Goal: Transaction & Acquisition: Purchase product/service

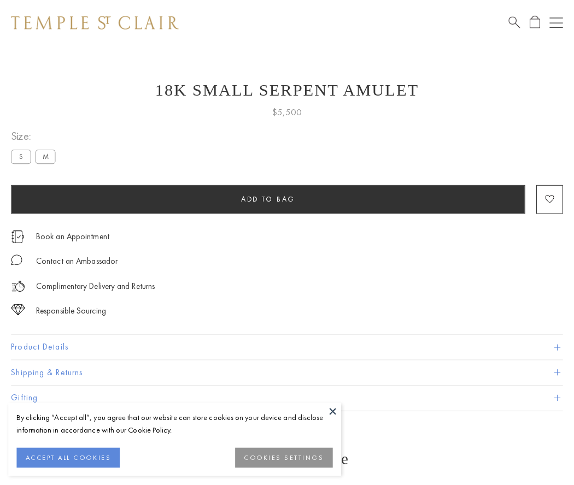
scroll to position [44, 0]
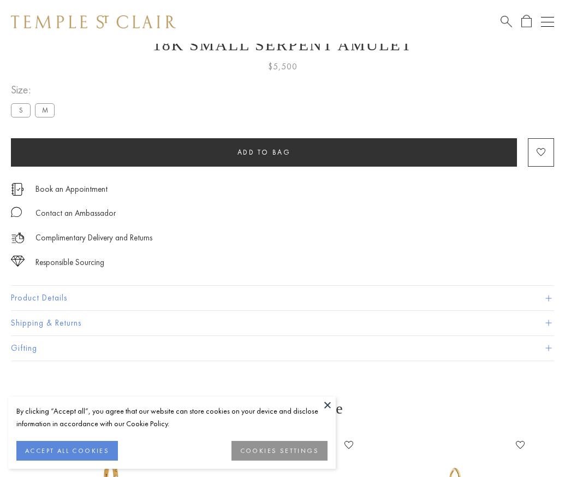
click at [264, 152] on span "Add to bag" at bounding box center [265, 152] width 54 height 9
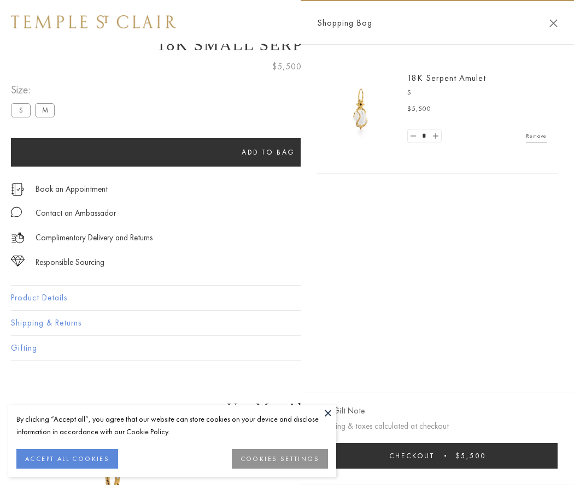
click at [557, 456] on button "Checkout $5,500" at bounding box center [437, 456] width 240 height 26
